Goal: Share content: Share content

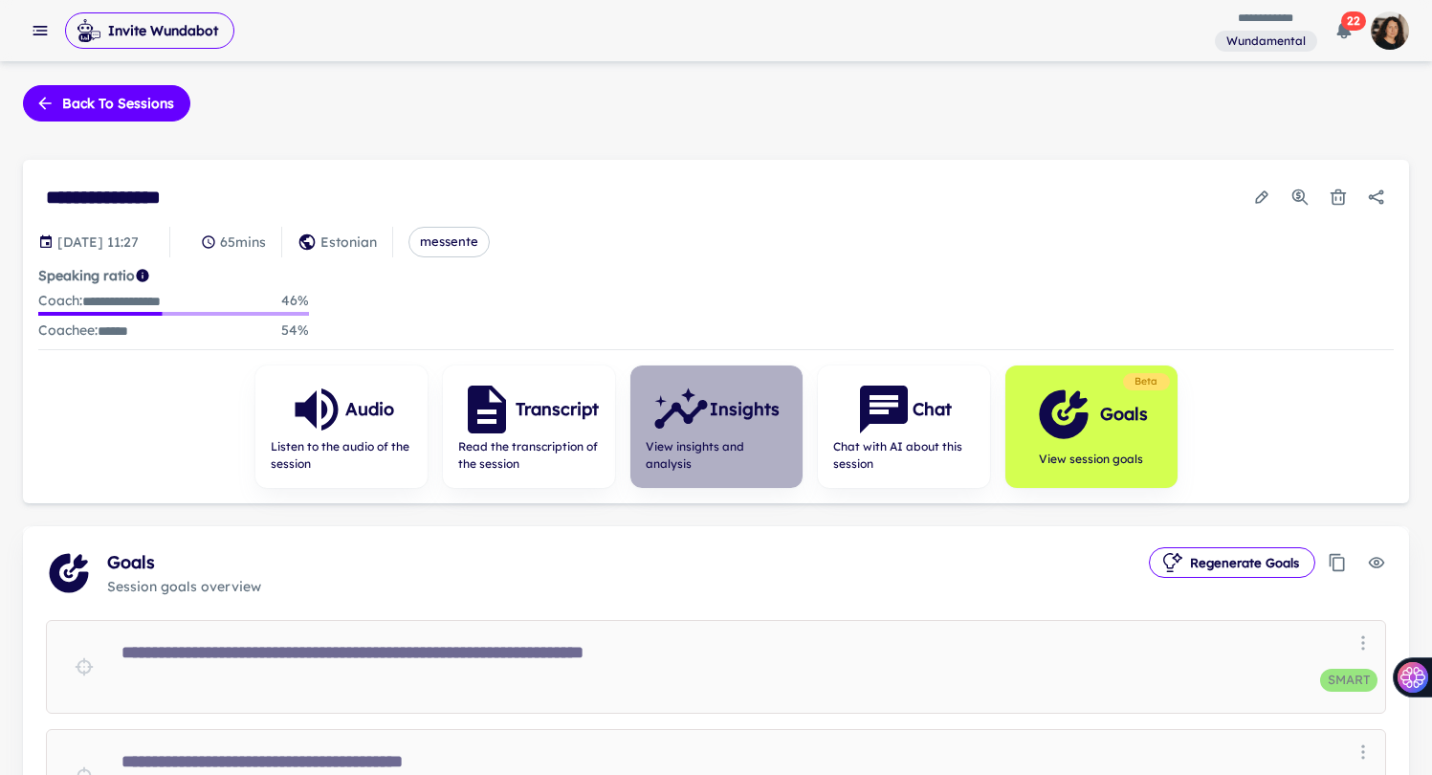
click at [740, 412] on h6 "Insights" at bounding box center [745, 409] width 70 height 27
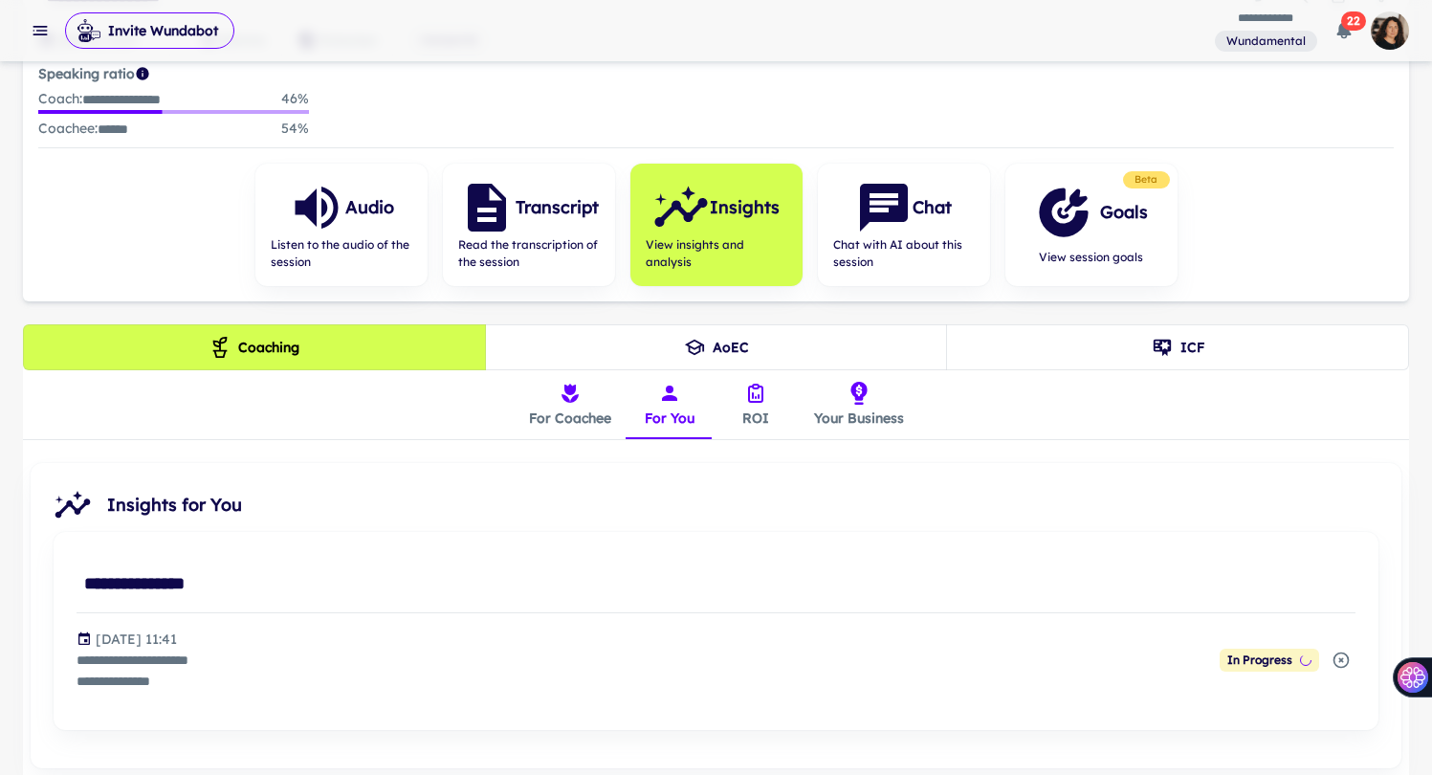
scroll to position [293, 0]
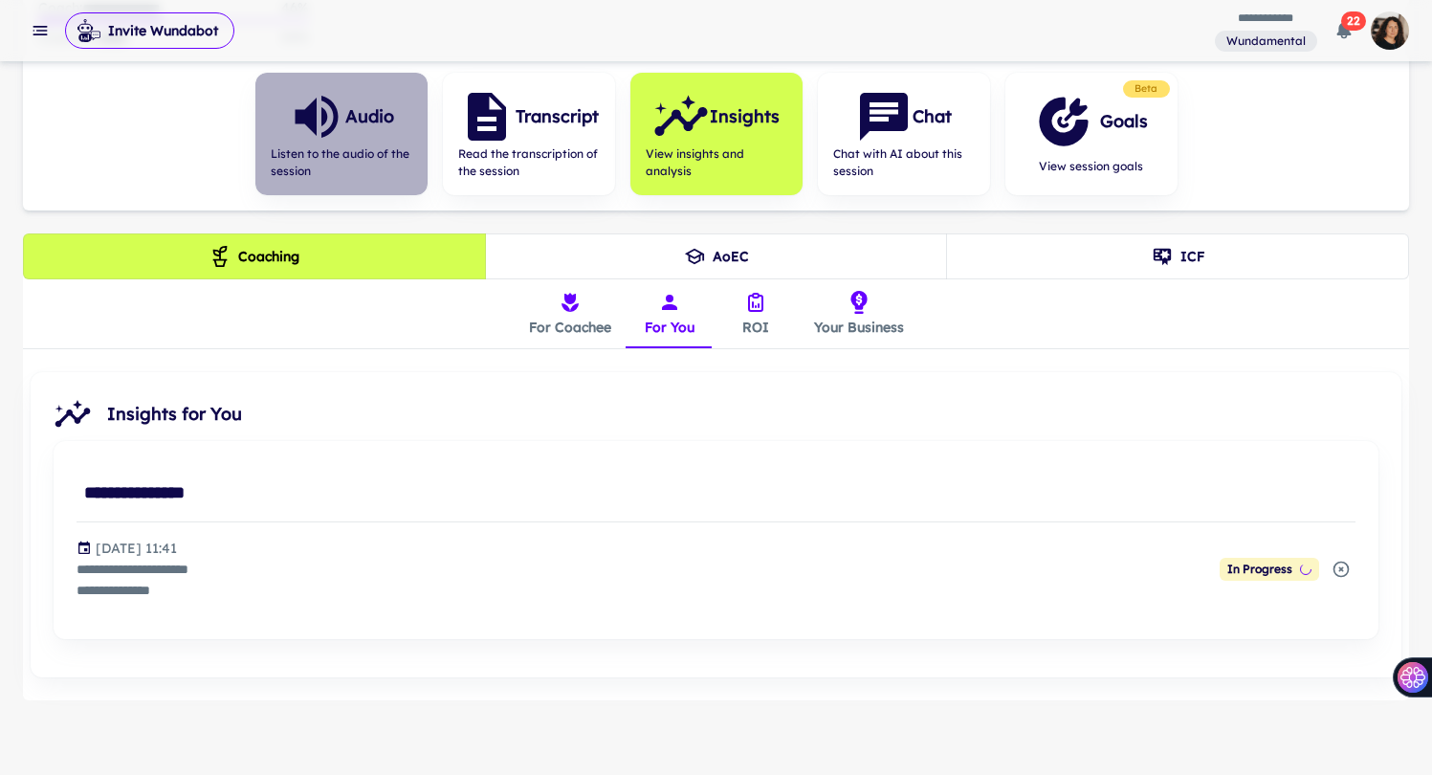
click at [380, 121] on h6 "Audio" at bounding box center [369, 116] width 49 height 27
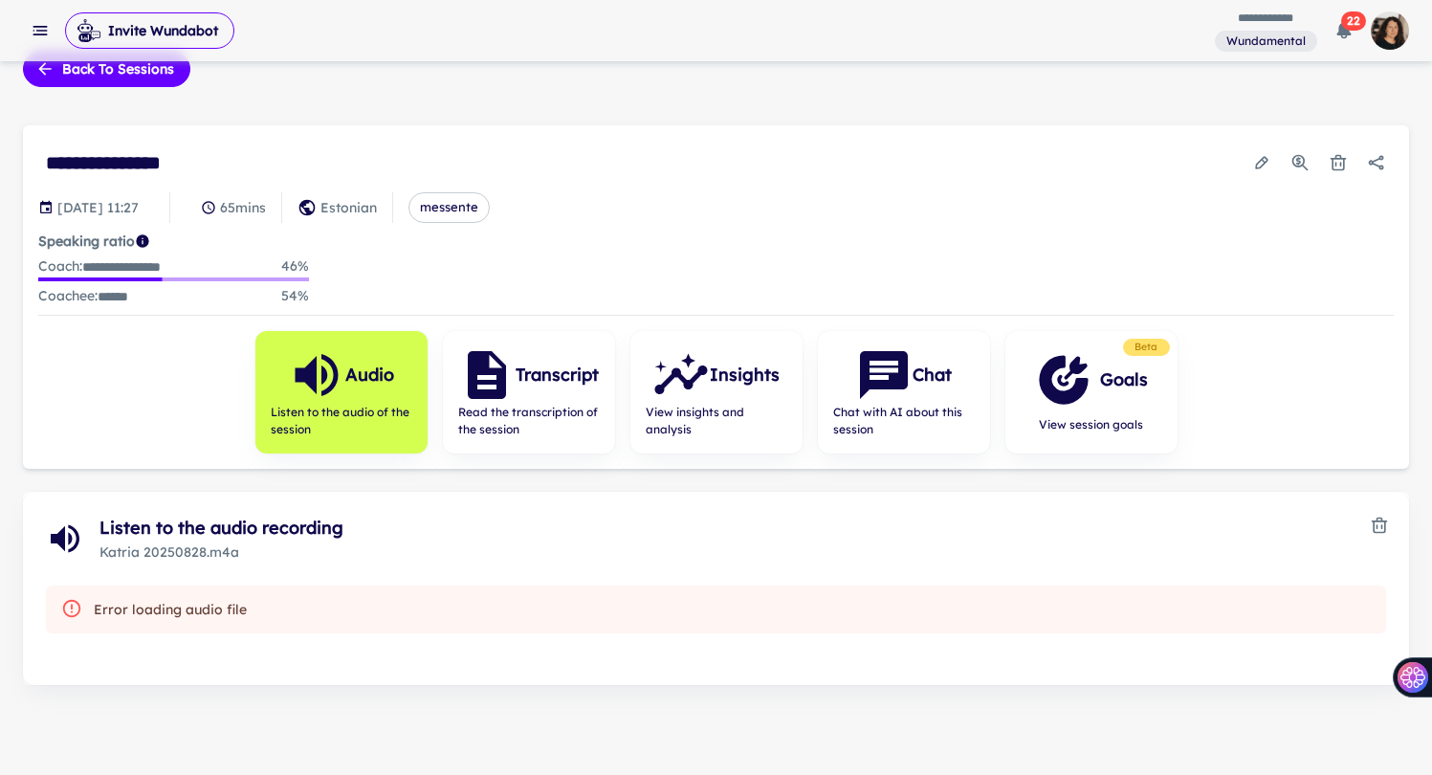
scroll to position [107, 0]
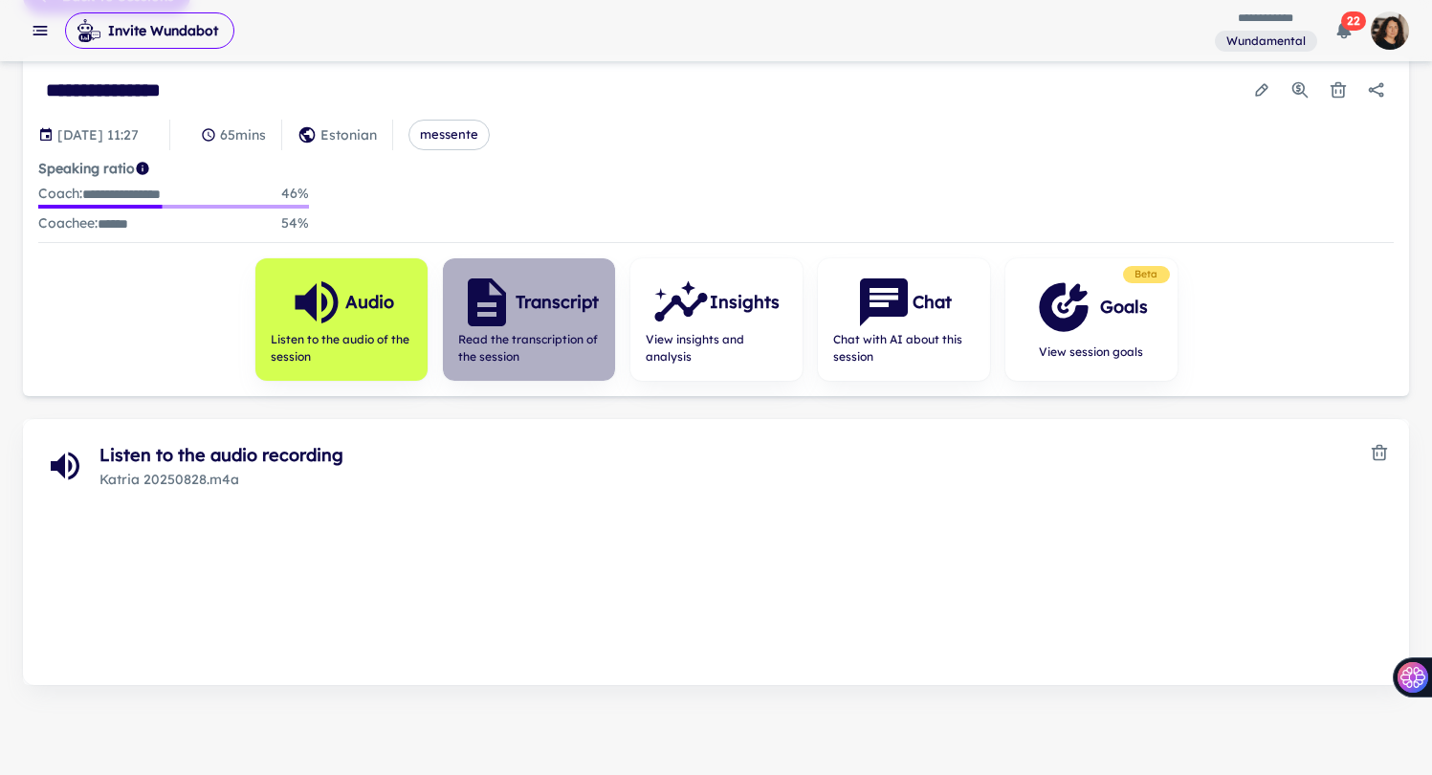
click at [533, 289] on h6 "Transcript" at bounding box center [556, 302] width 83 height 27
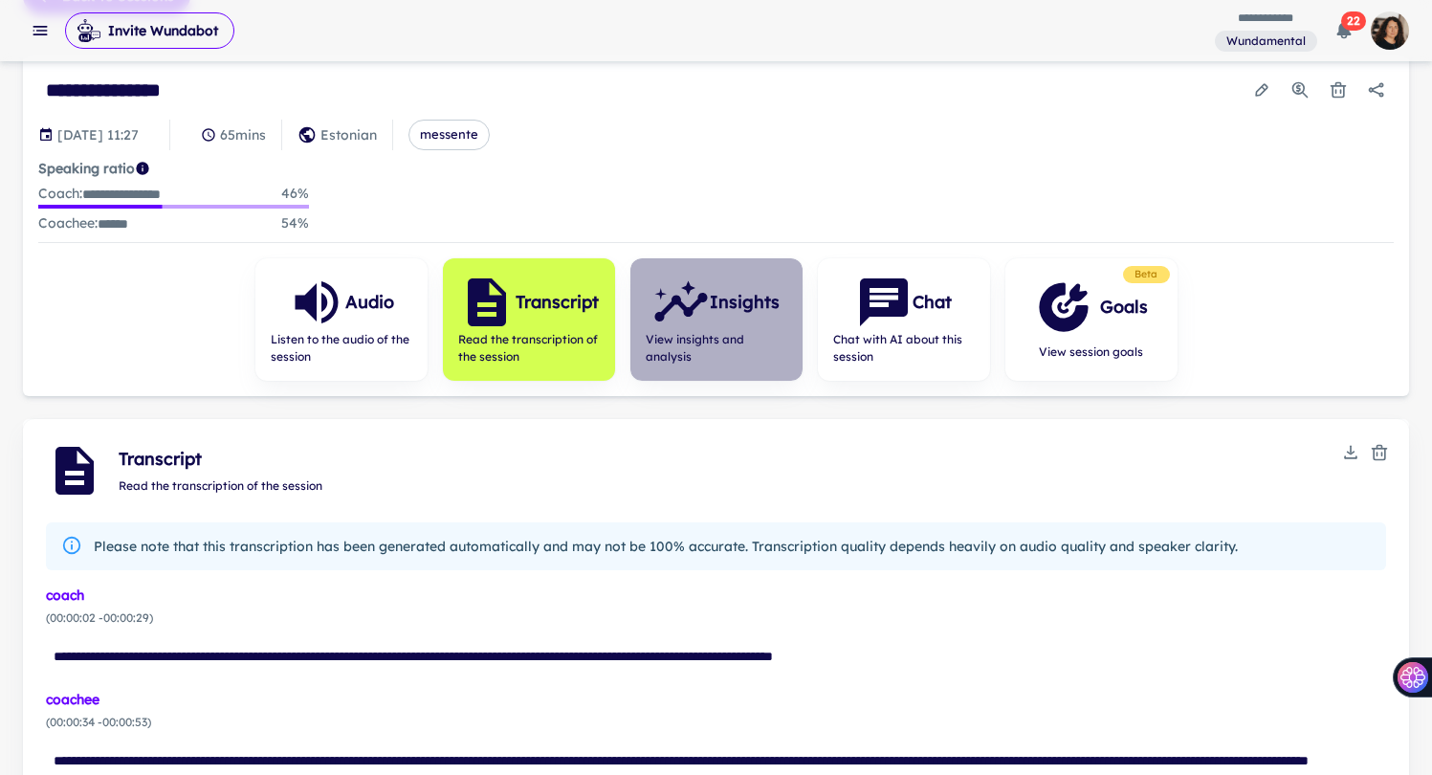
click at [687, 318] on icon "button" at bounding box center [680, 301] width 57 height 57
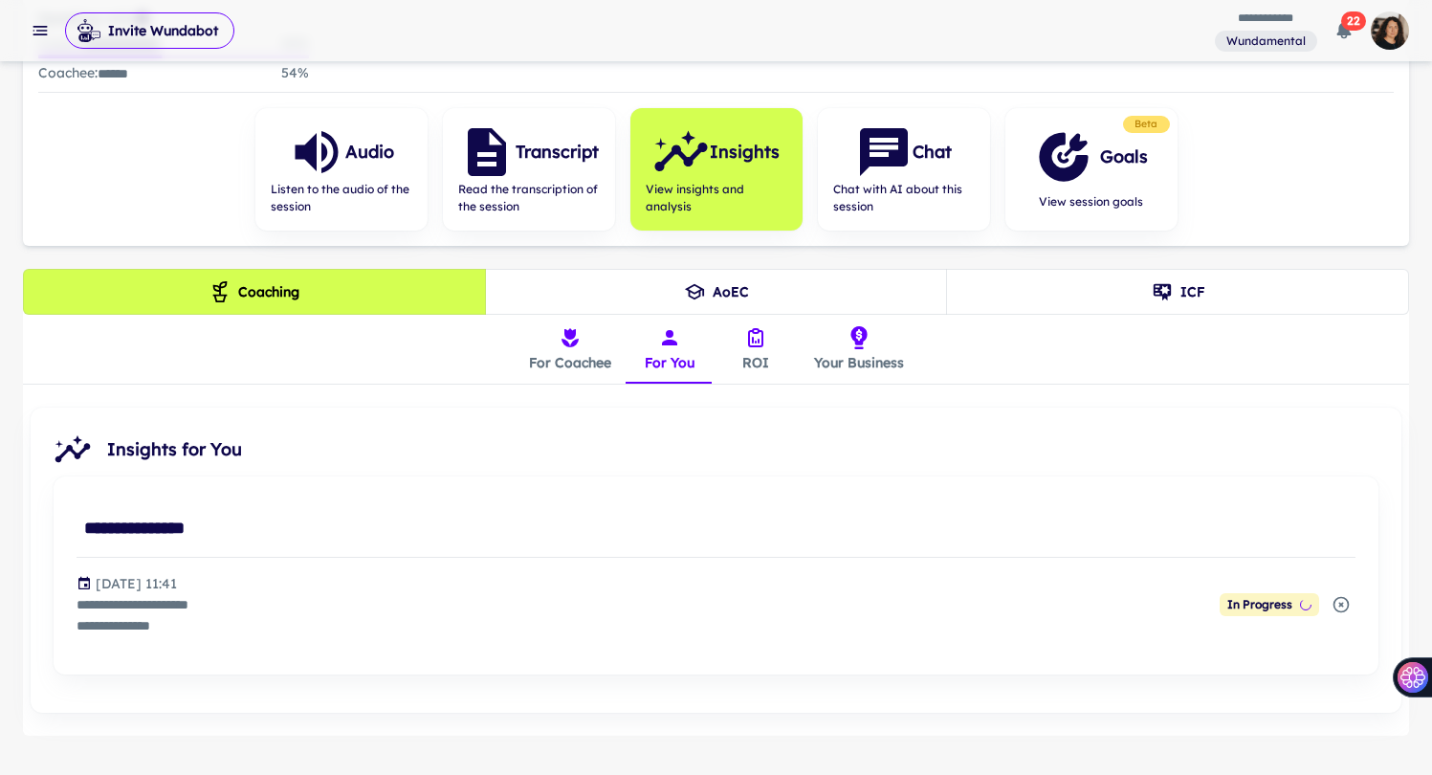
scroll to position [293, 0]
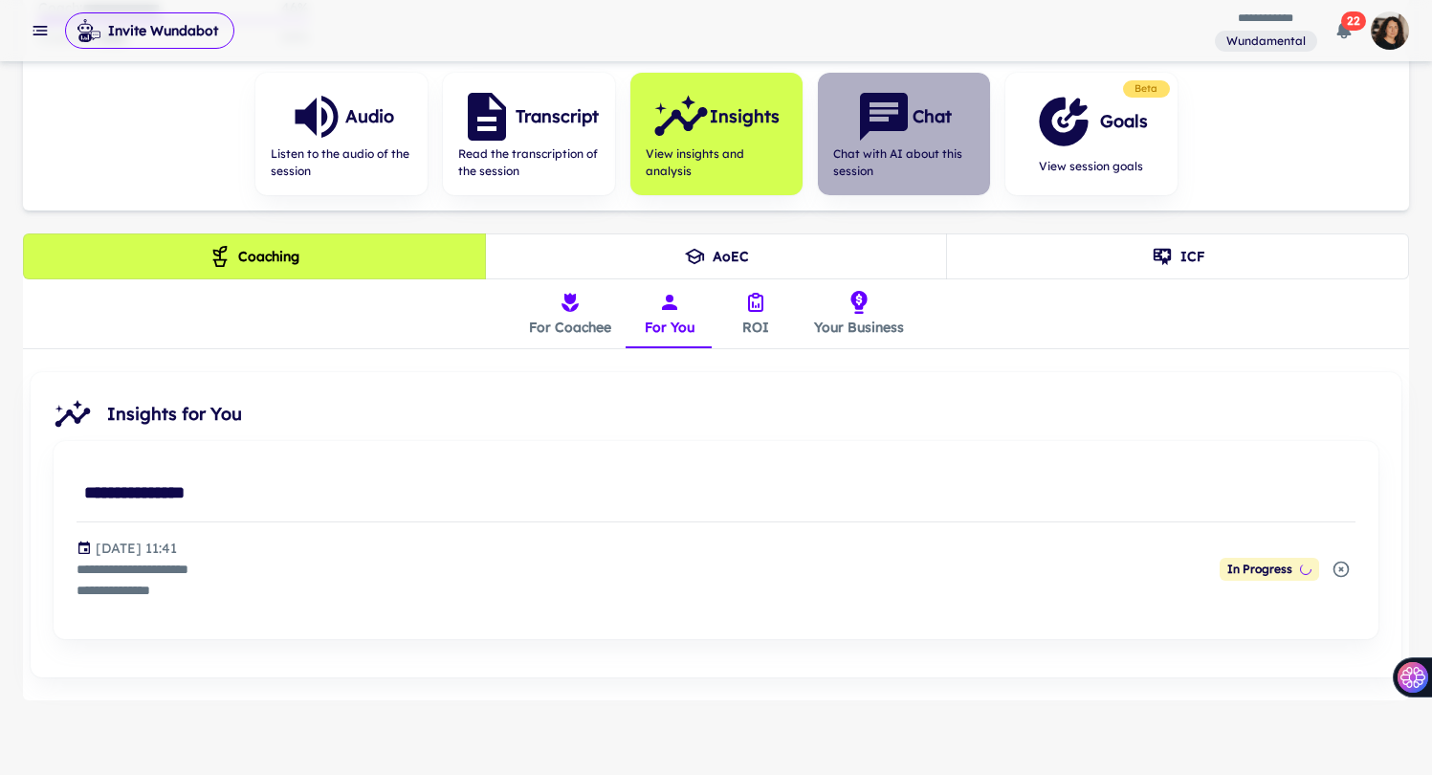
click at [902, 146] on span "Chat with AI about this session" at bounding box center [904, 162] width 142 height 34
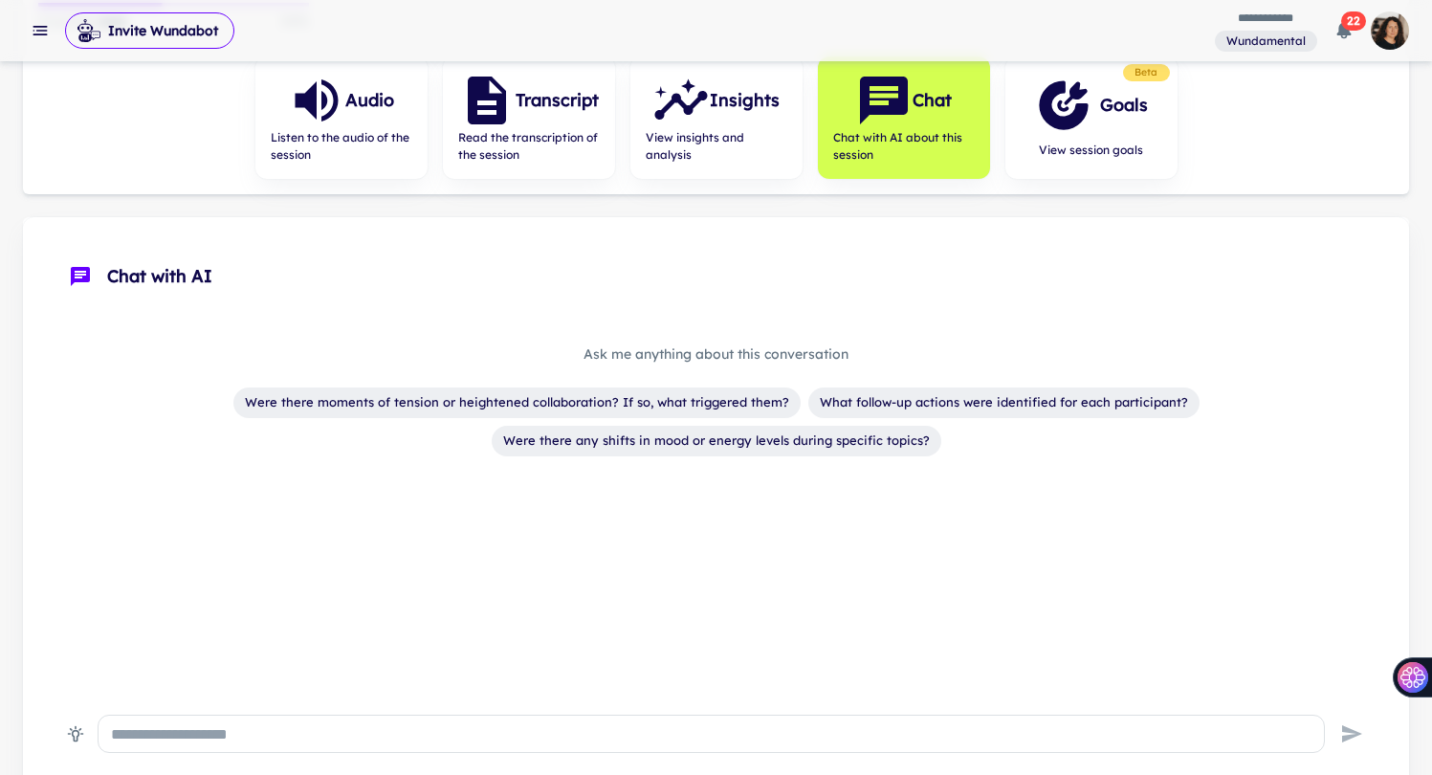
scroll to position [283, 0]
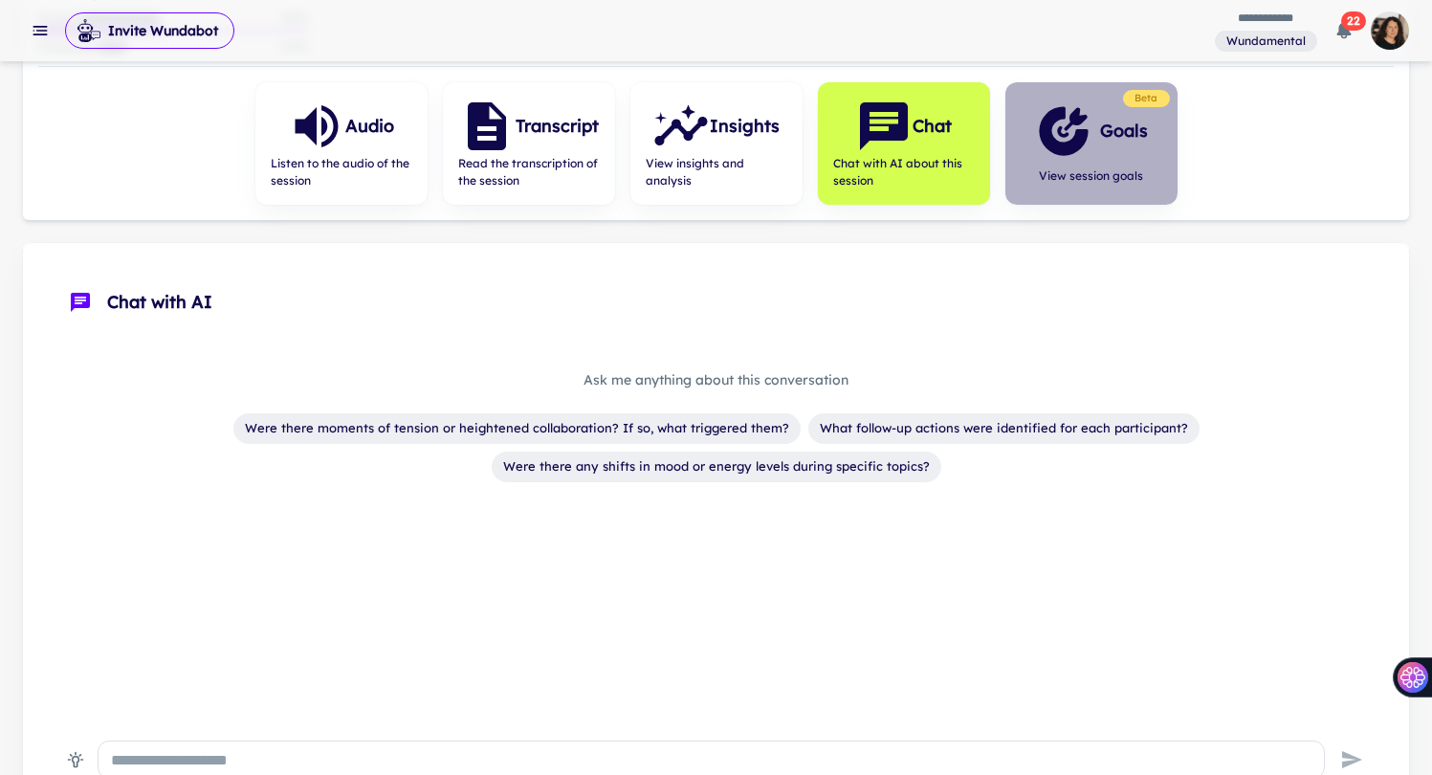
click at [1068, 126] on icon "button" at bounding box center [1063, 130] width 57 height 57
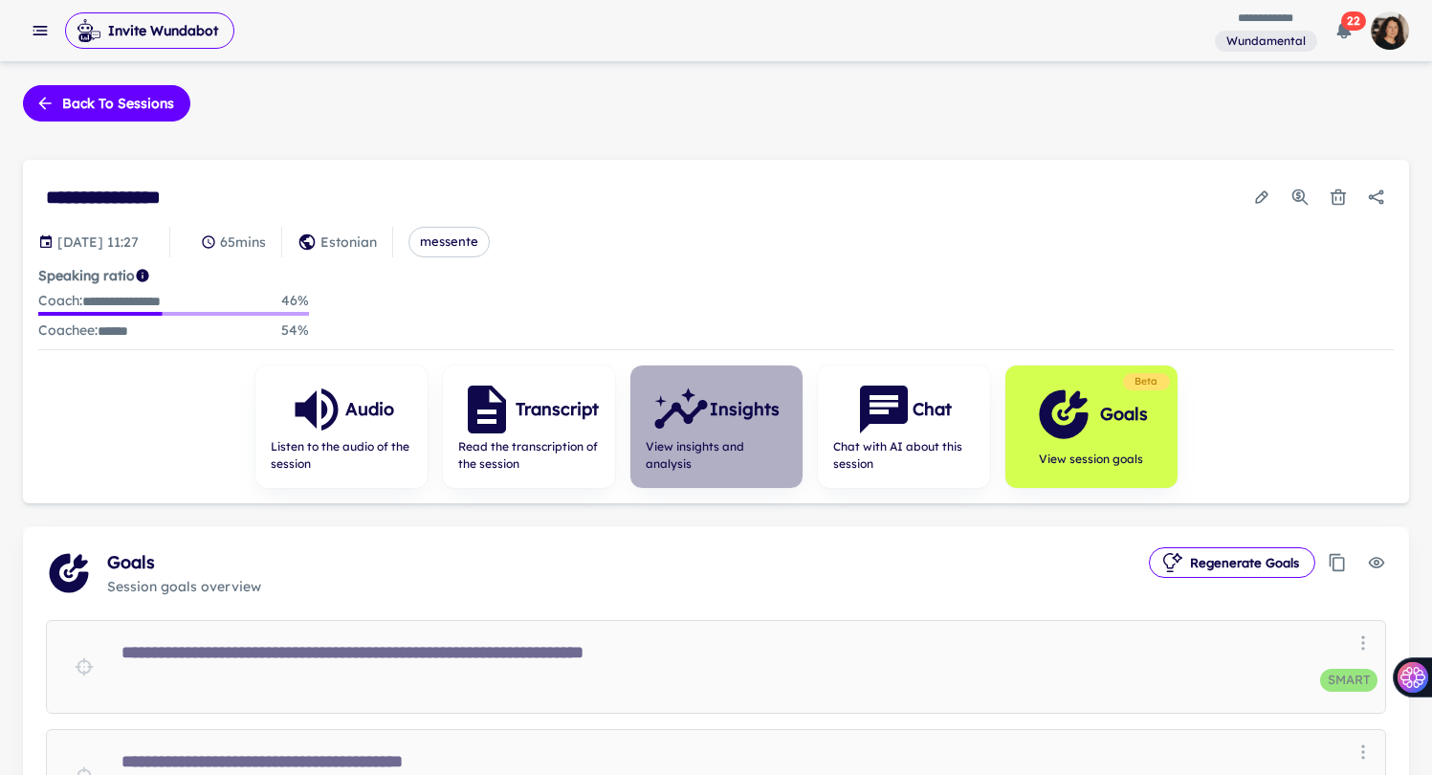
click at [711, 458] on span "View insights and analysis" at bounding box center [716, 455] width 142 height 34
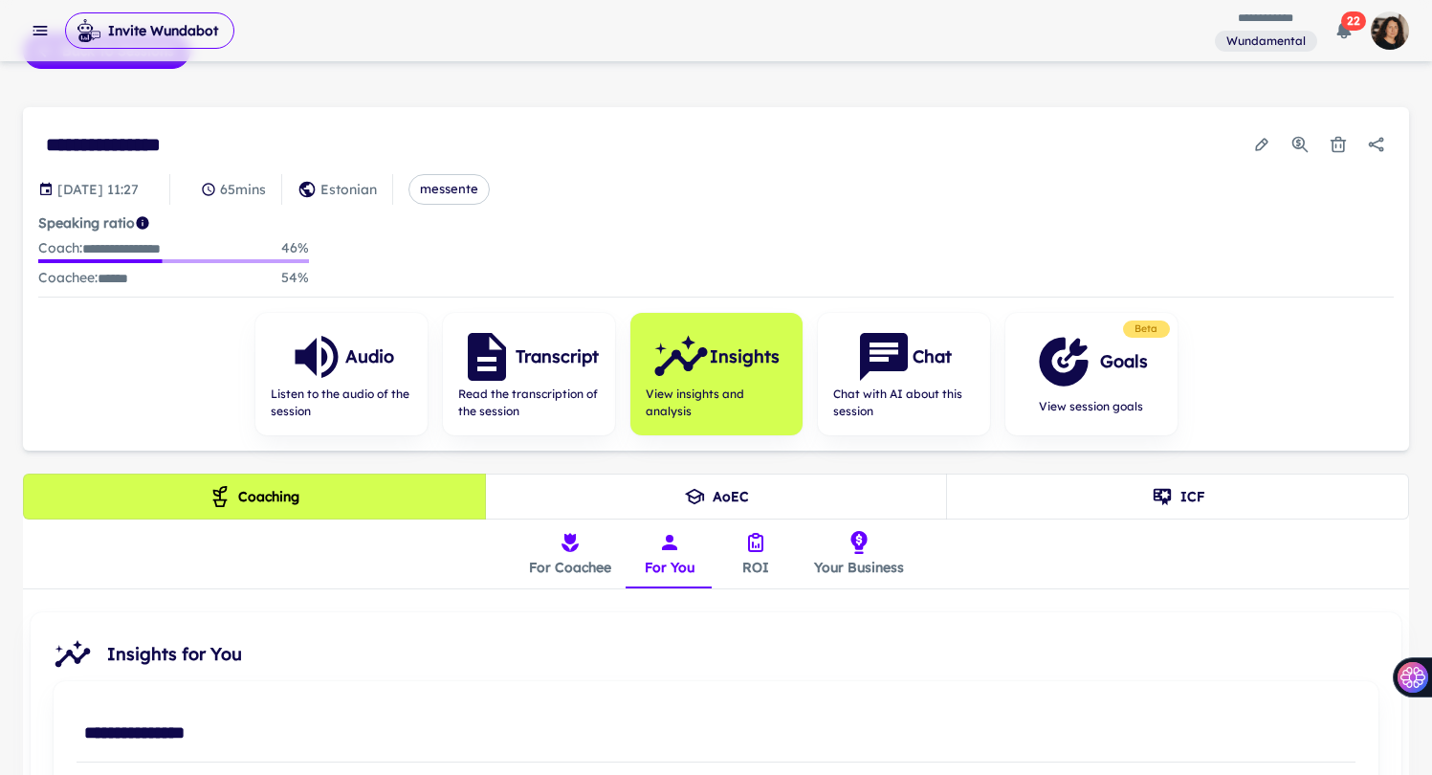
scroll to position [293, 0]
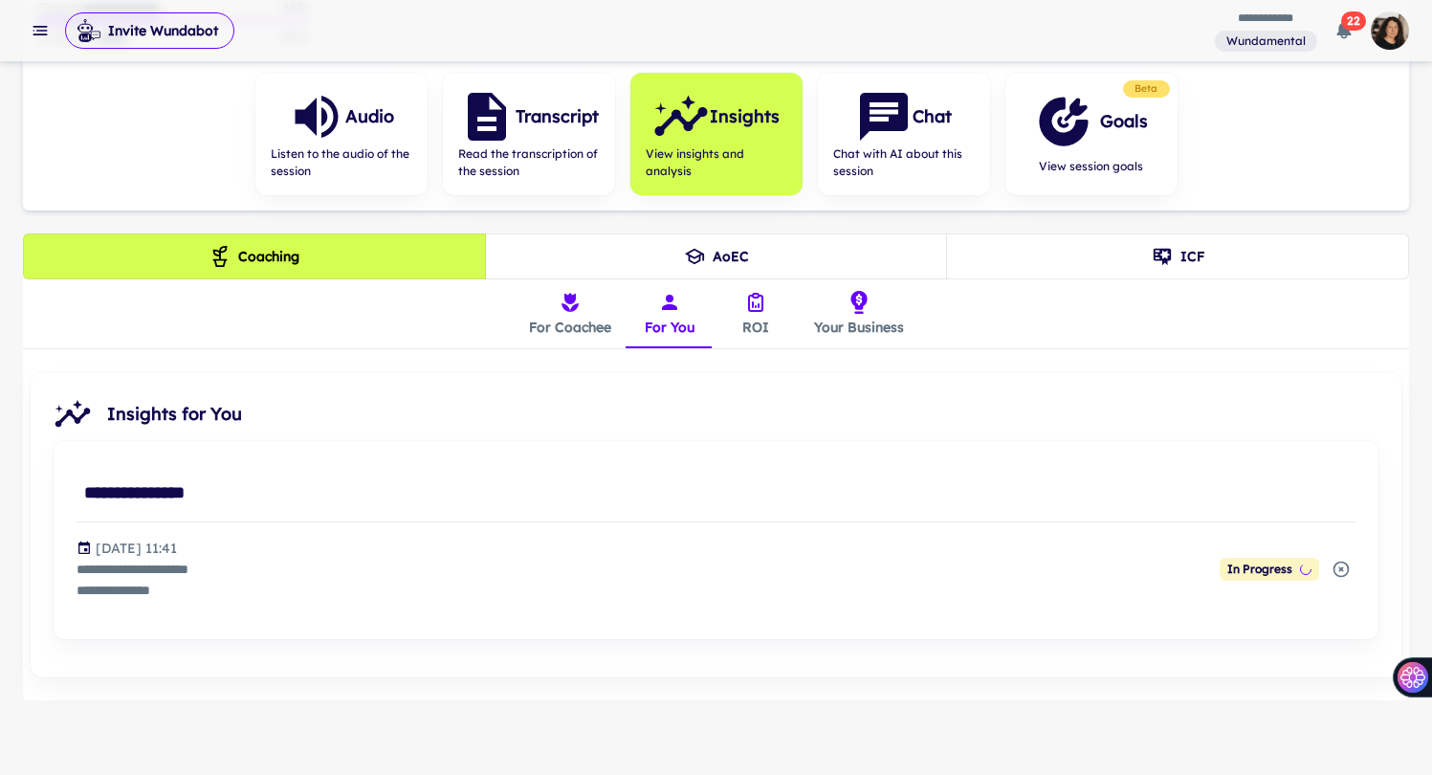
click at [579, 326] on button "For Coachee" at bounding box center [570, 313] width 113 height 69
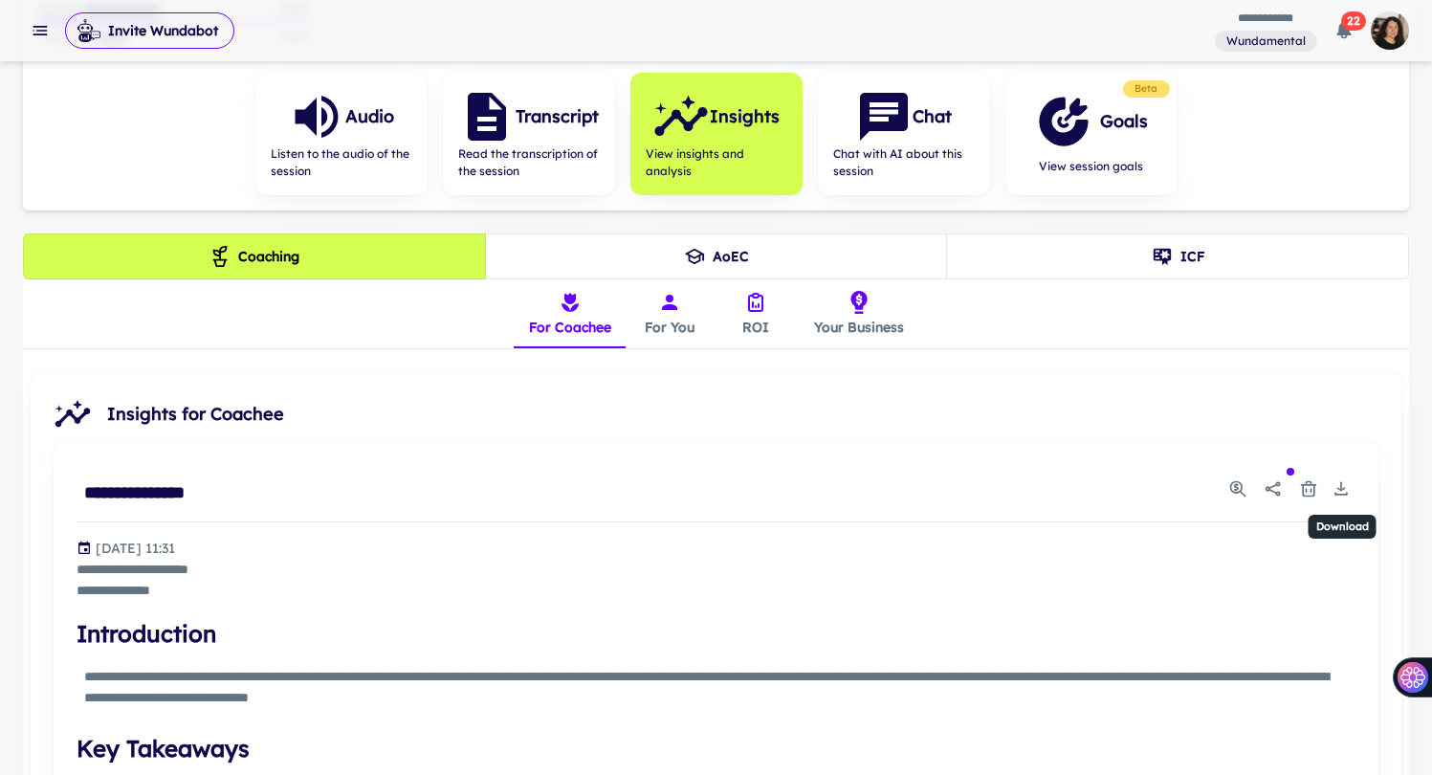
click at [1343, 491] on icon "Download" at bounding box center [1340, 488] width 19 height 19
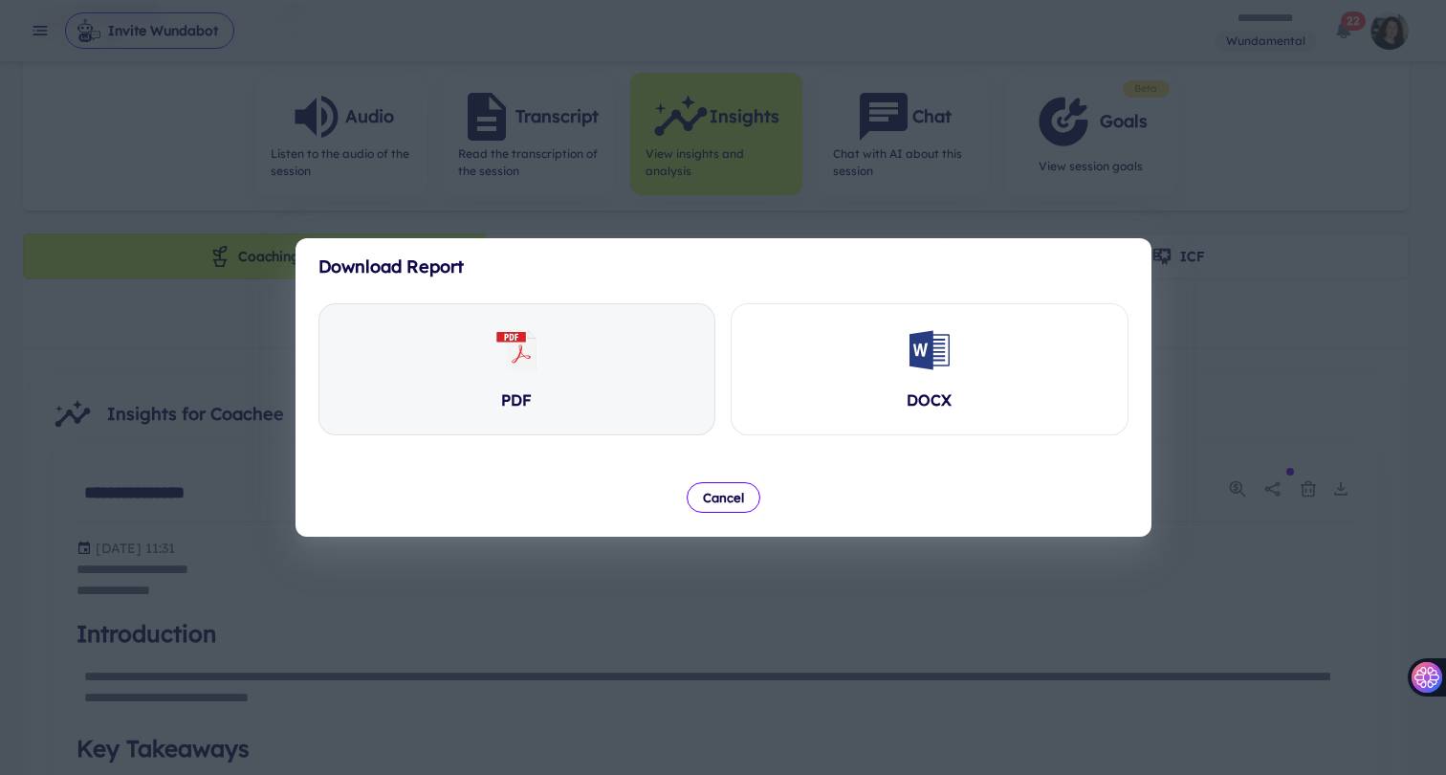
click at [628, 385] on div "PDF" at bounding box center [517, 369] width 396 height 130
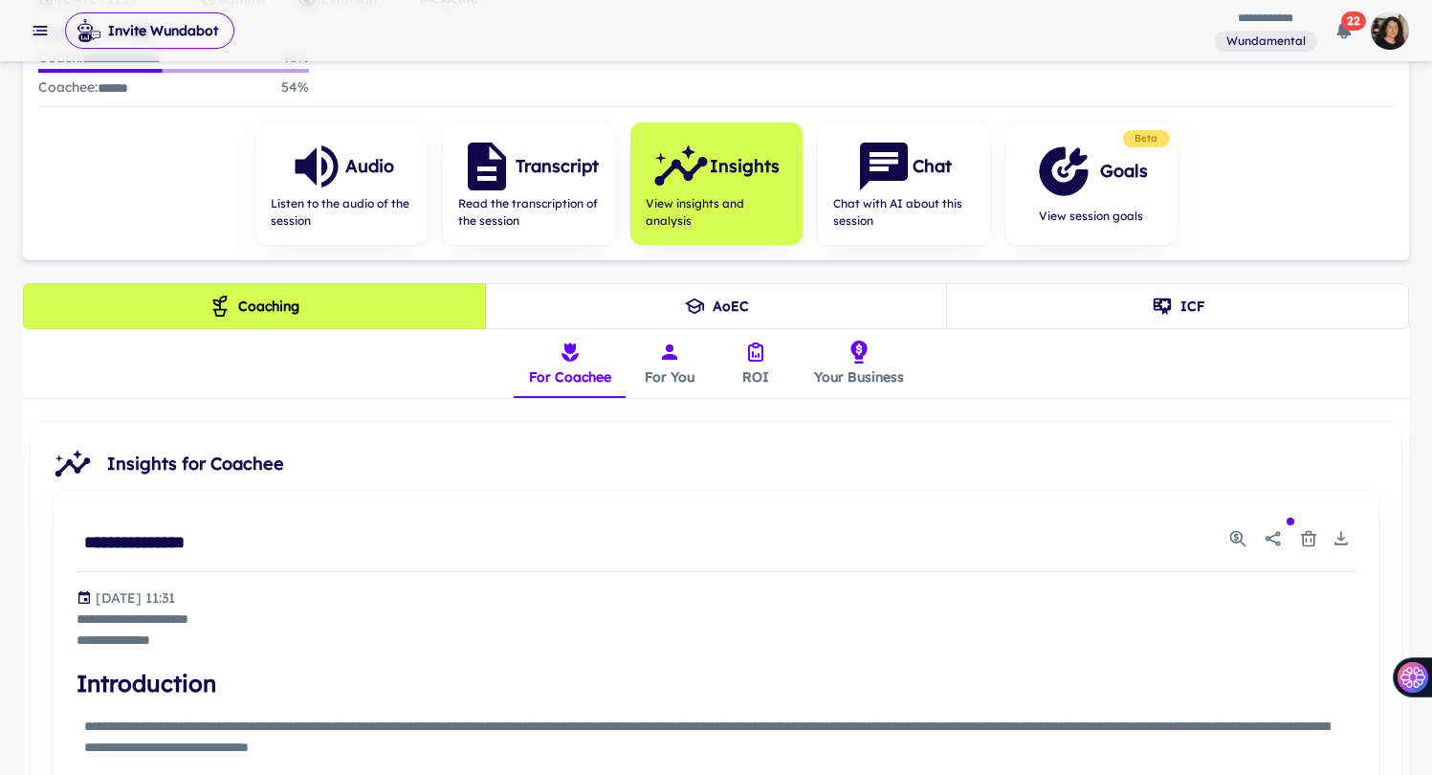
scroll to position [256, 0]
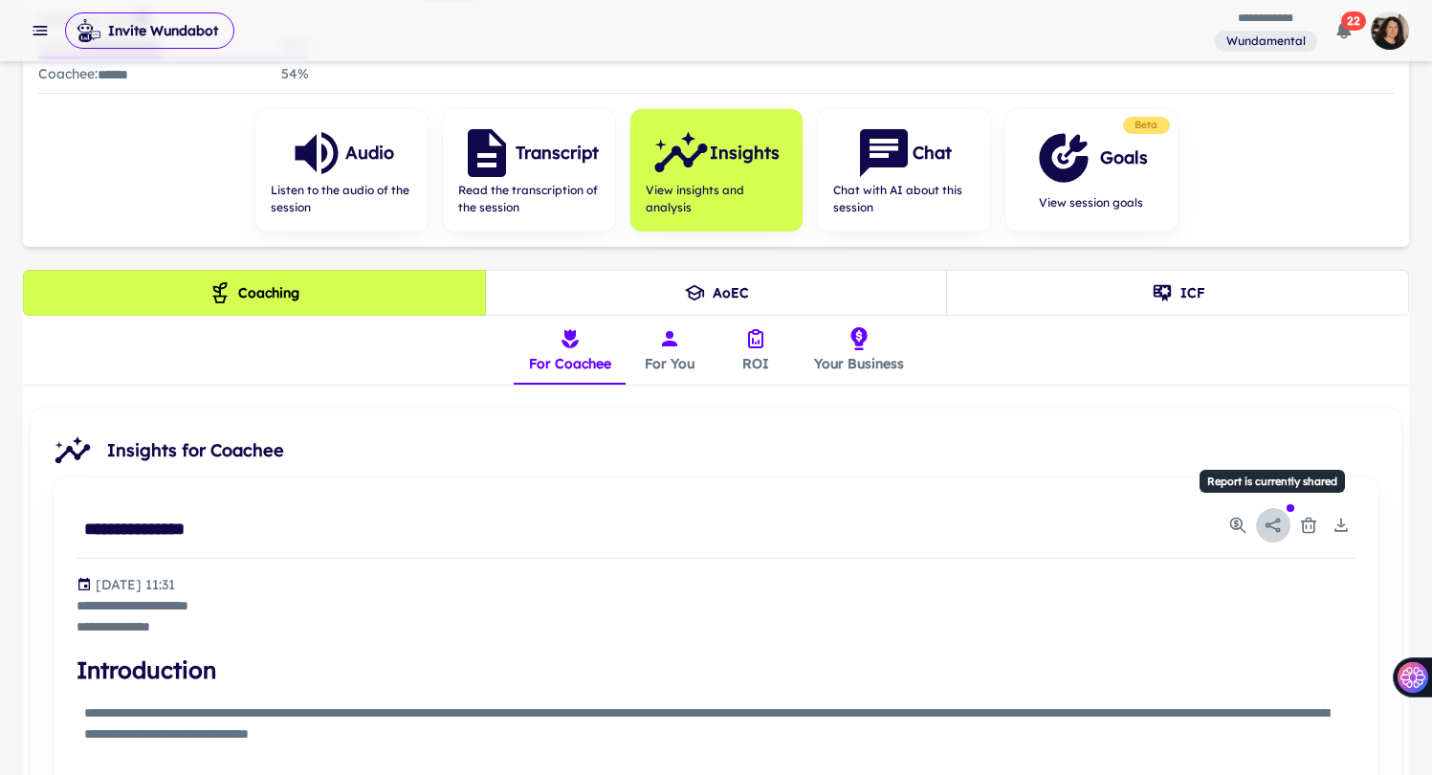
click at [1277, 521] on icon "Report is currently shared" at bounding box center [1272, 524] width 19 height 19
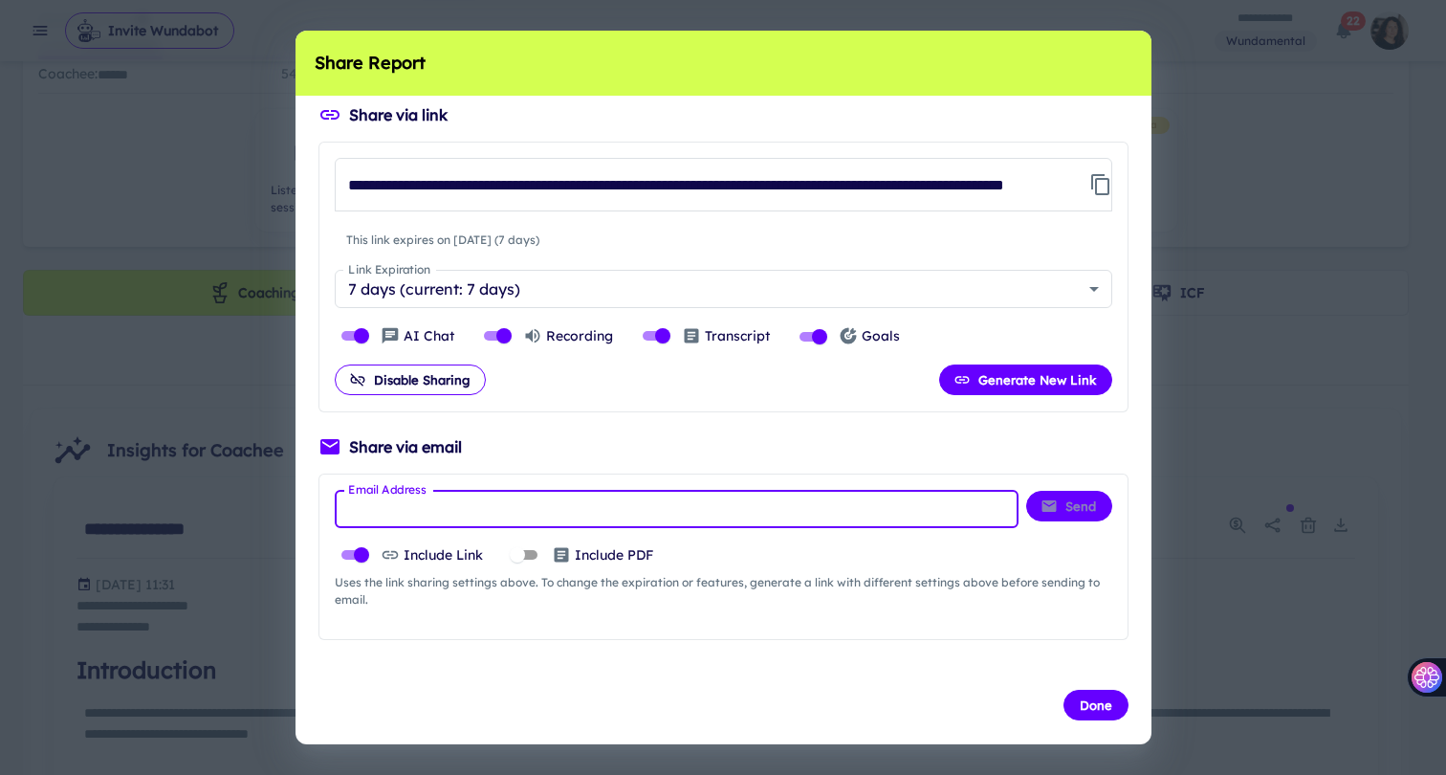
click at [830, 508] on input "Email Address" at bounding box center [677, 509] width 684 height 38
paste input "*"
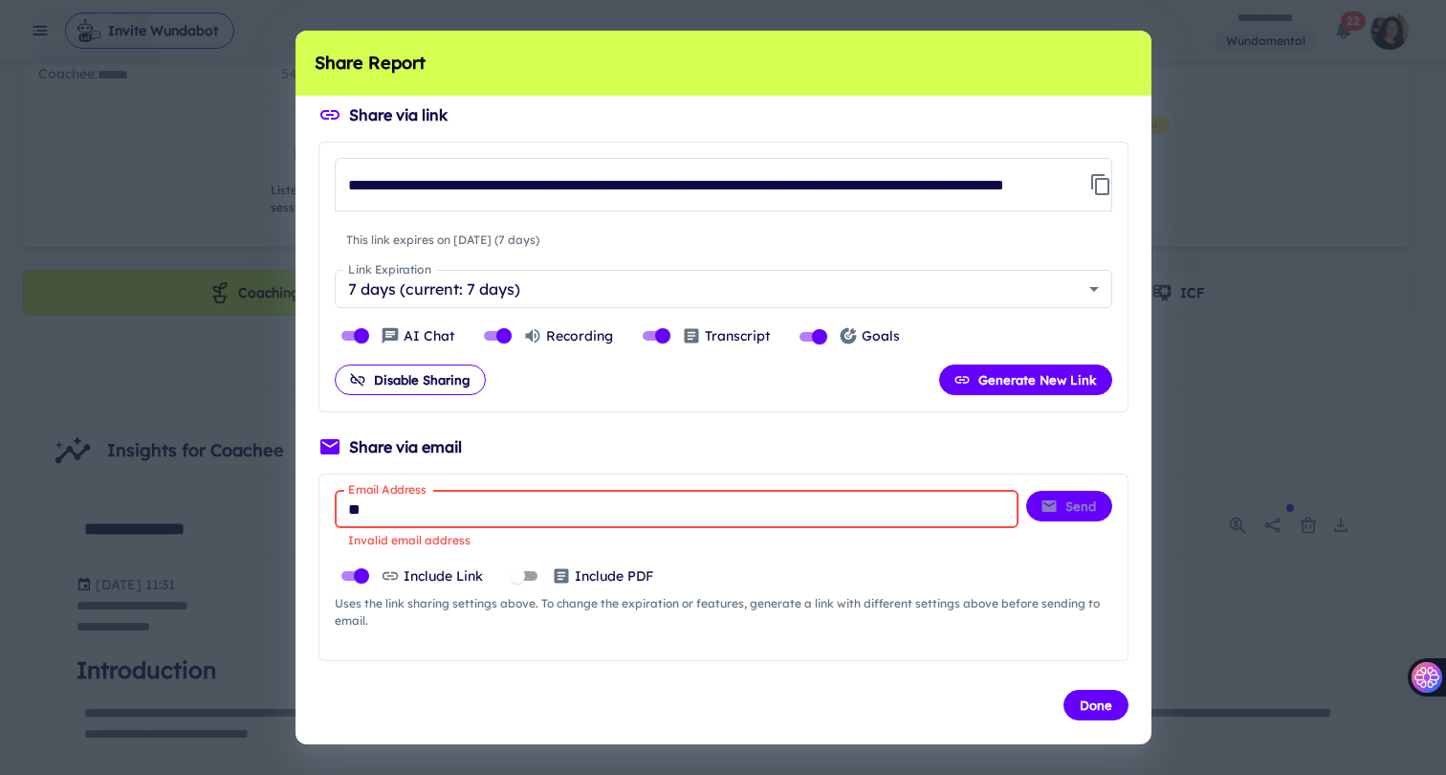
type input "*"
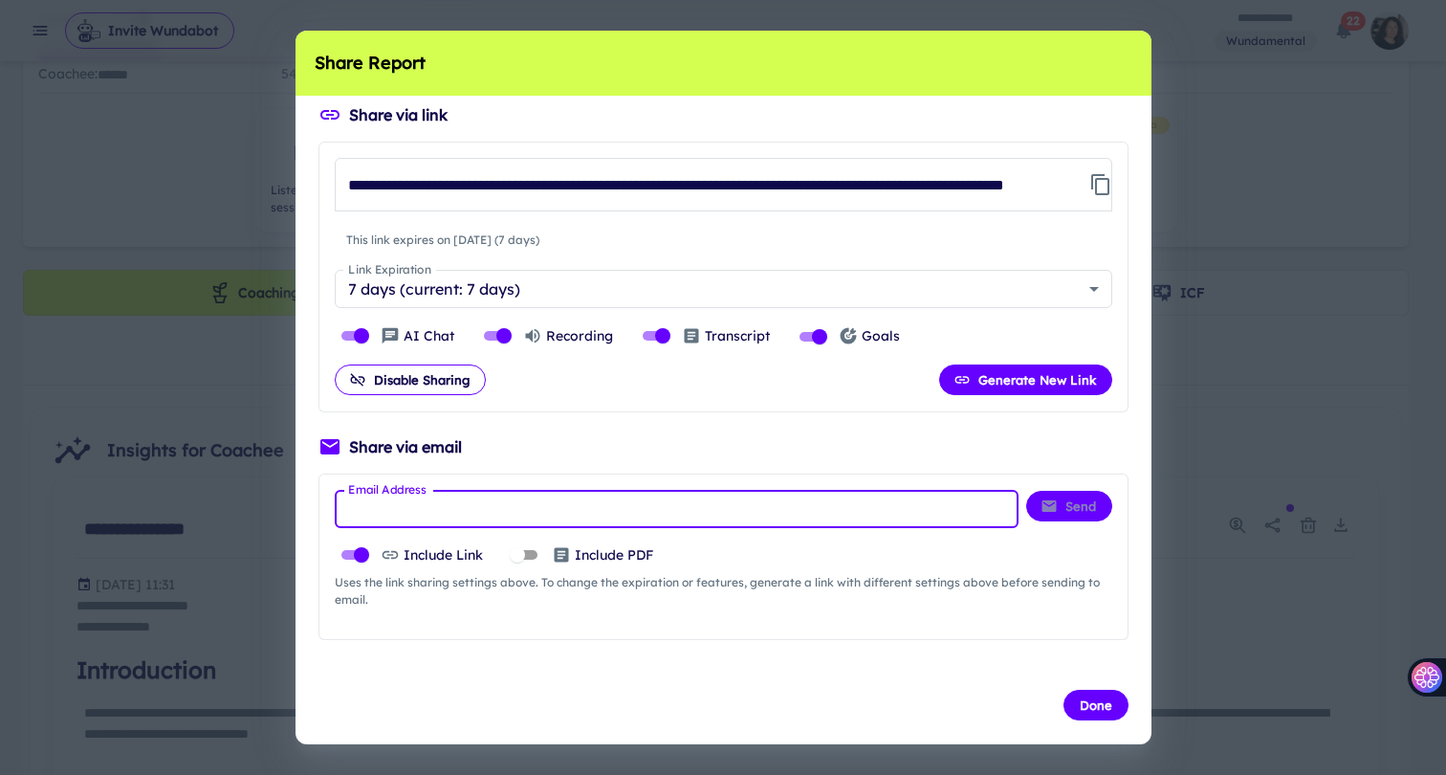
click at [971, 514] on input "Email Address" at bounding box center [677, 509] width 684 height 38
click at [704, 557] on div "Include Link Include PDF" at bounding box center [723, 554] width 777 height 23
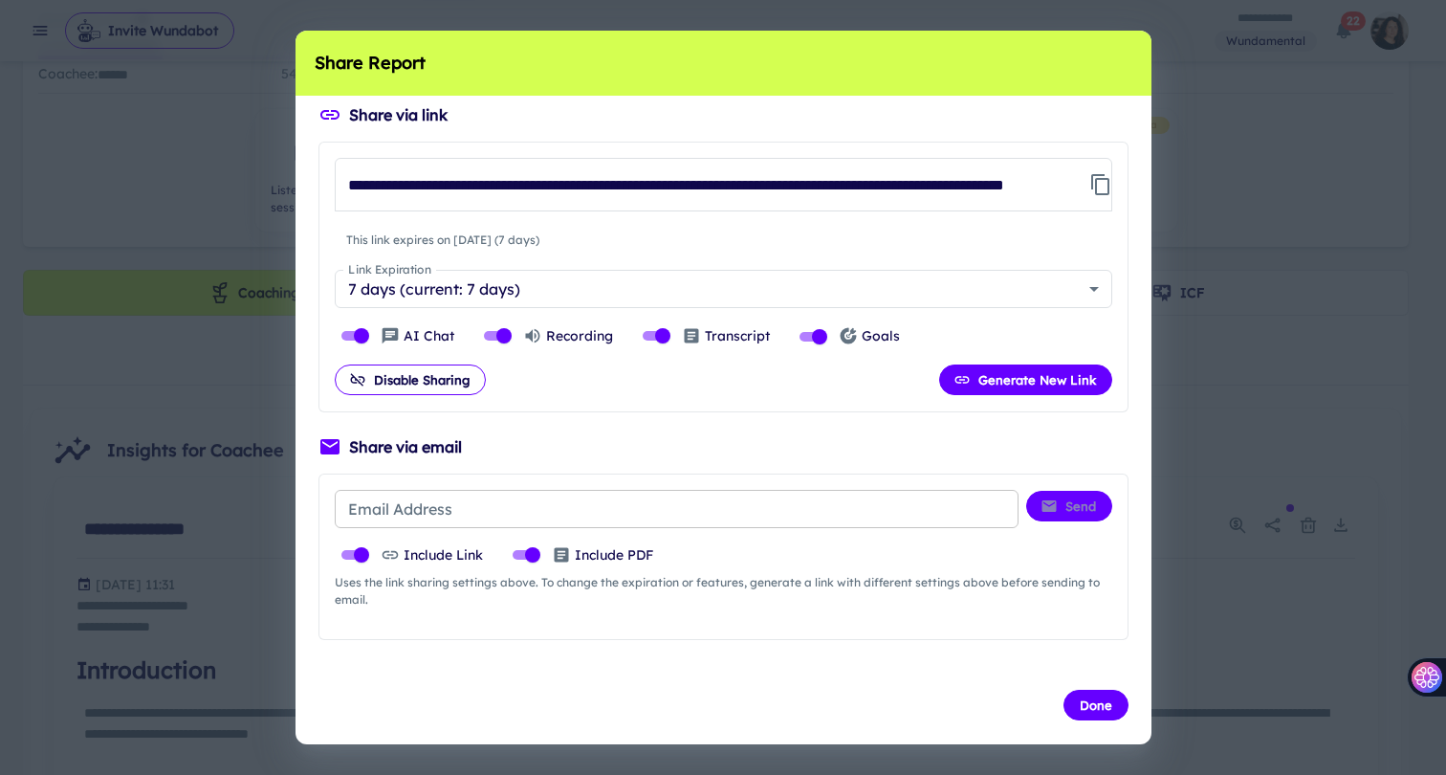
click at [520, 516] on input "Email Address" at bounding box center [677, 509] width 684 height 38
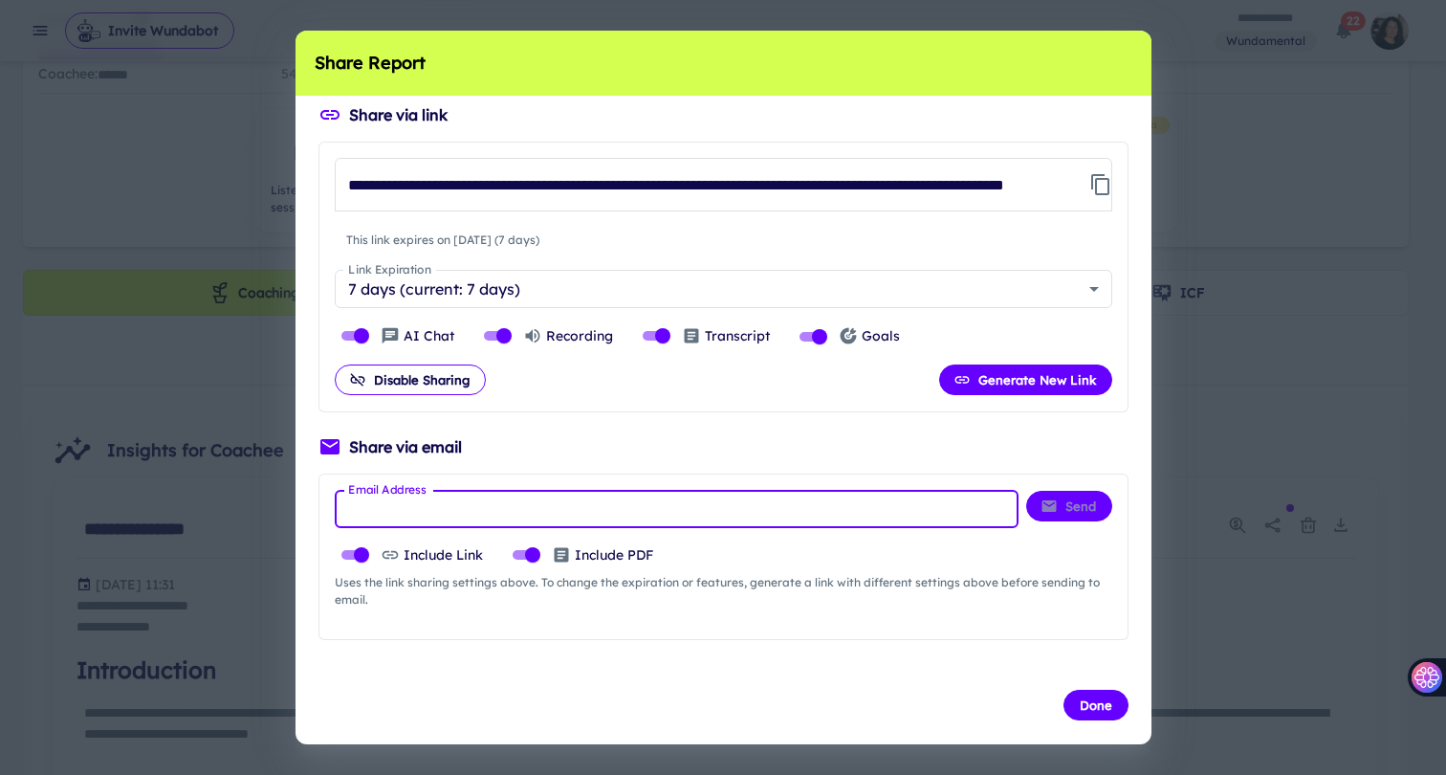
click at [471, 515] on input "Email Address" at bounding box center [677, 509] width 684 height 38
paste input "**********"
type input "**********"
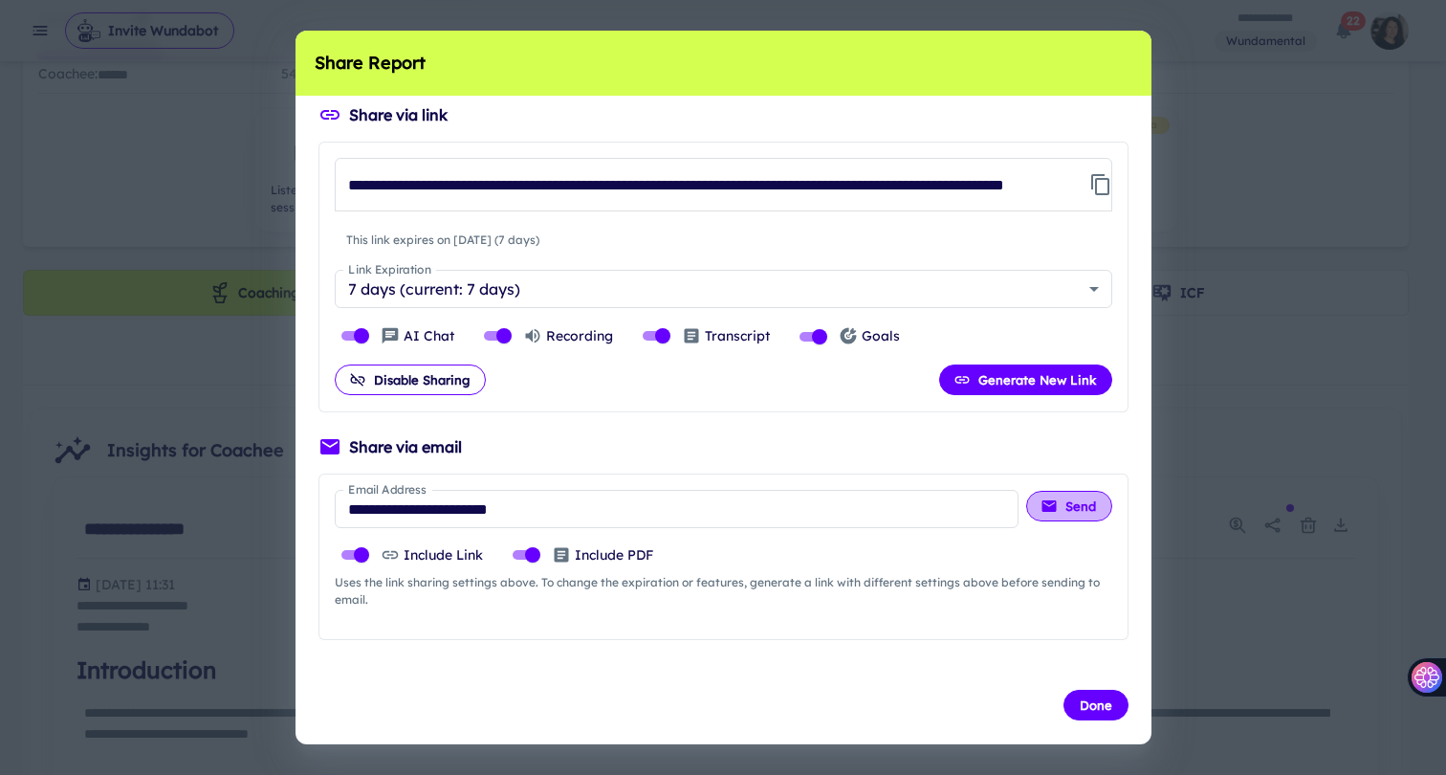
click at [1044, 504] on button "Send" at bounding box center [1069, 506] width 86 height 31
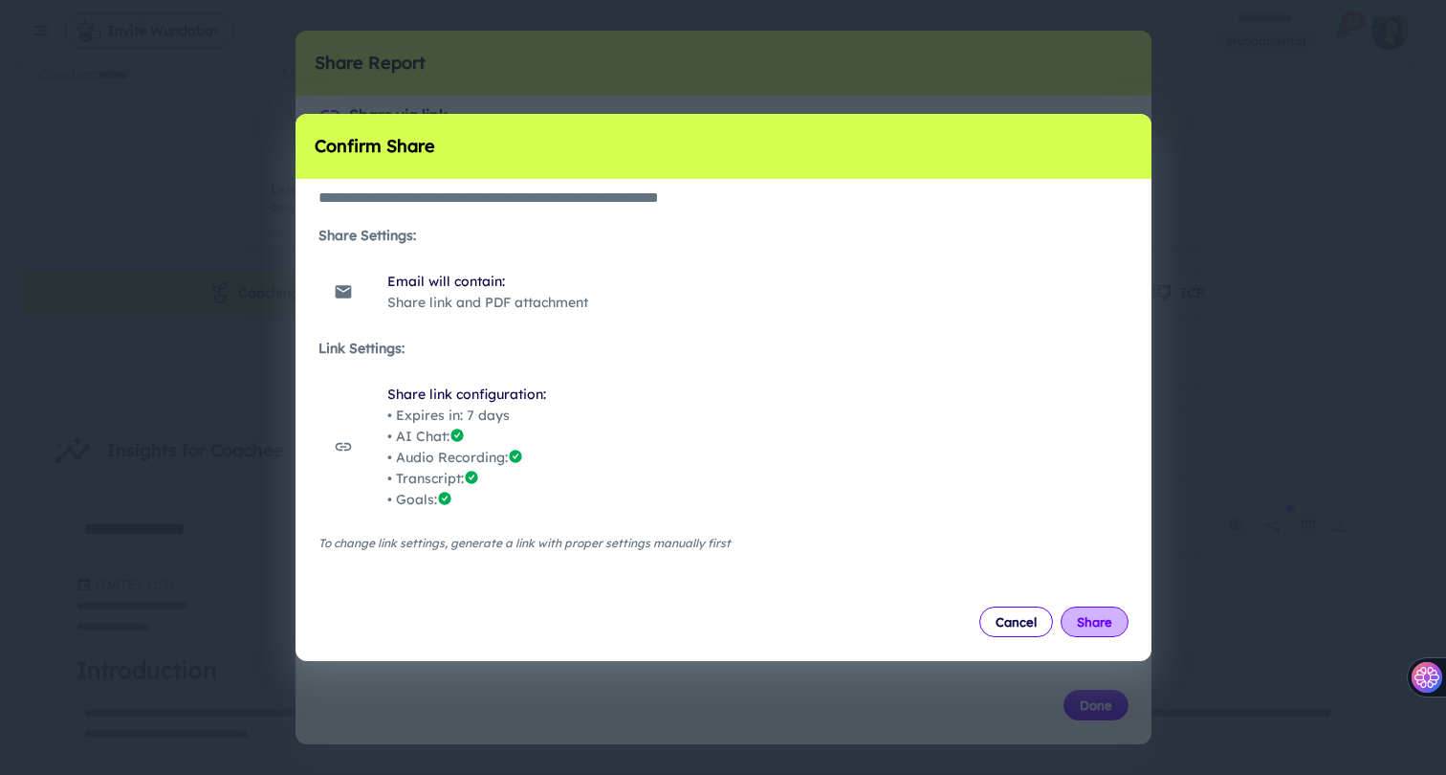
click at [1096, 628] on button "Share" at bounding box center [1094, 621] width 68 height 31
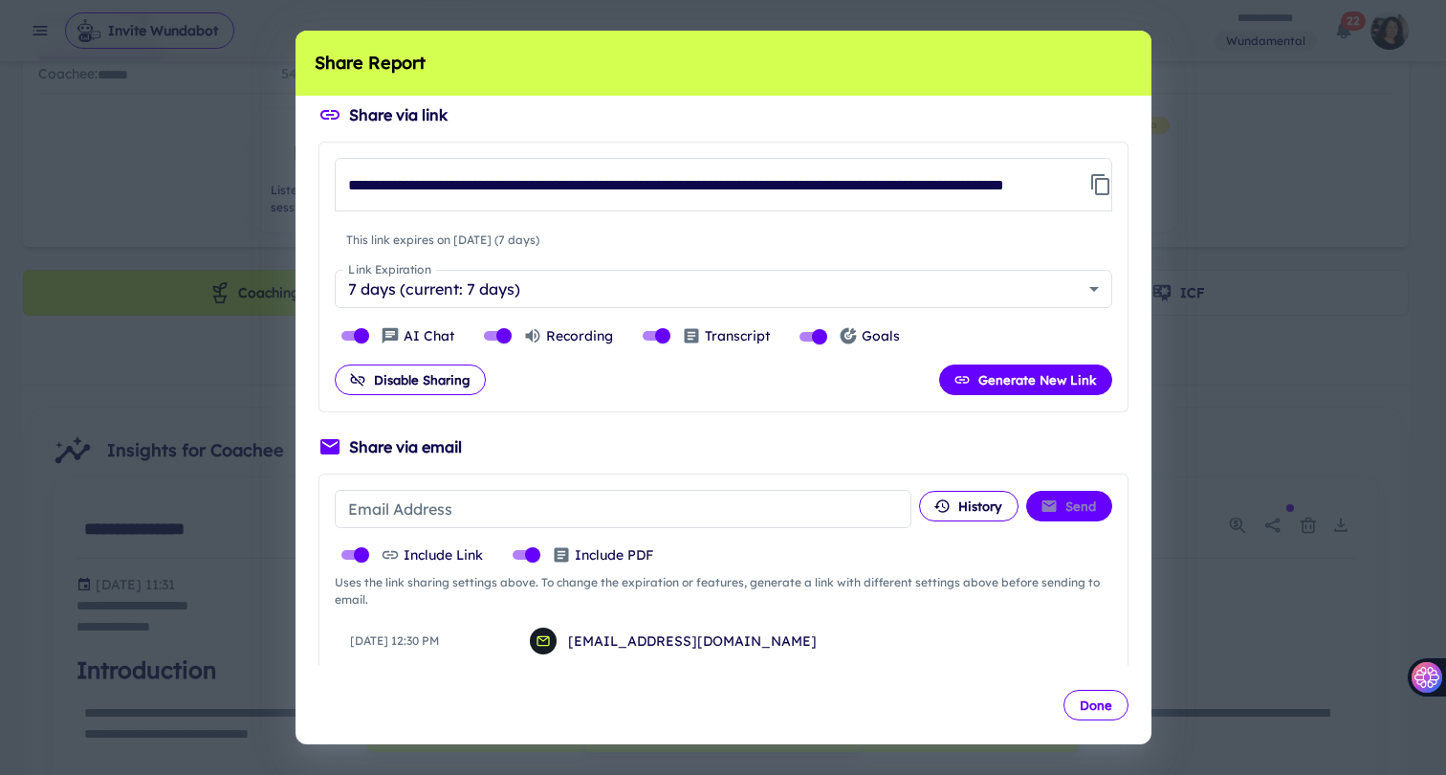
click at [1097, 696] on button "Done" at bounding box center [1095, 704] width 65 height 31
